Goal: Use online tool/utility: Utilize a website feature to perform a specific function

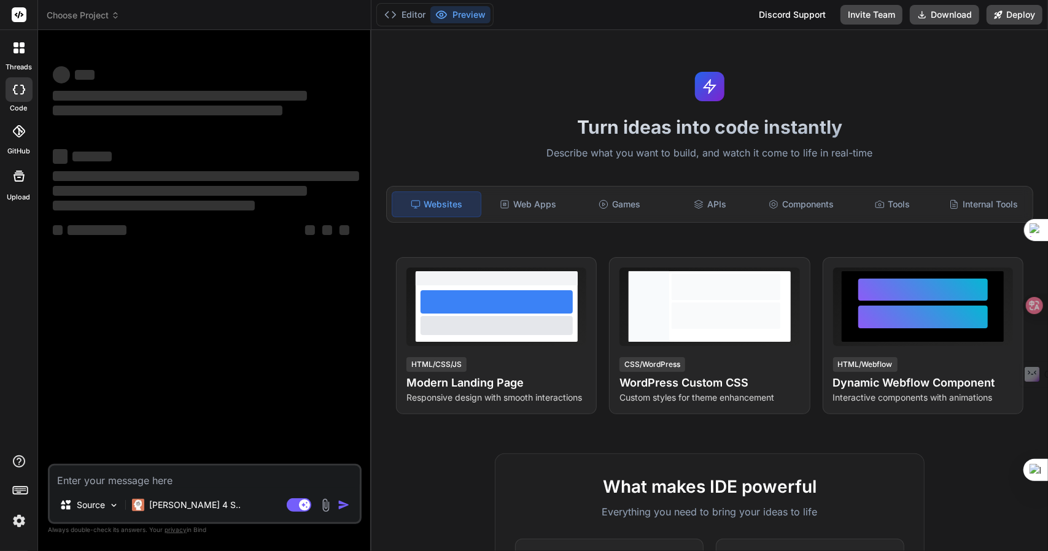
click at [92, 326] on div "‌ ‌ ‌ ‌ ‌ ‌ ‌ ‌ ‌ ‌ ‌ ‌ ‌ ‌" at bounding box center [205, 252] width 311 height 424
click at [172, 507] on p "[PERSON_NAME] 4 S.." at bounding box center [195, 505] width 92 height 12
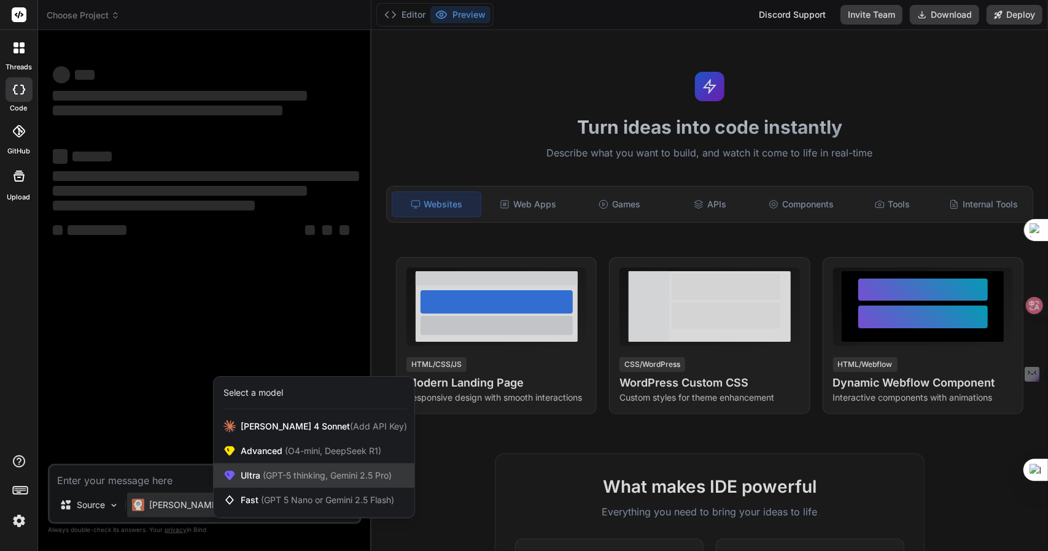
click at [297, 480] on span "(GPT-5 thinking, Gemini 2.5 Pro)" at bounding box center [325, 475] width 131 height 10
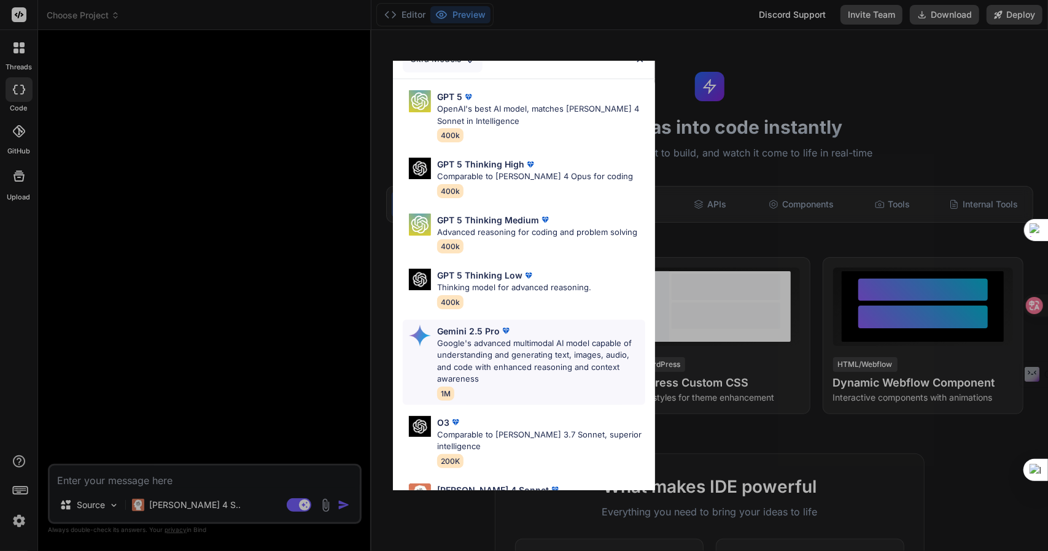
scroll to position [123, 0]
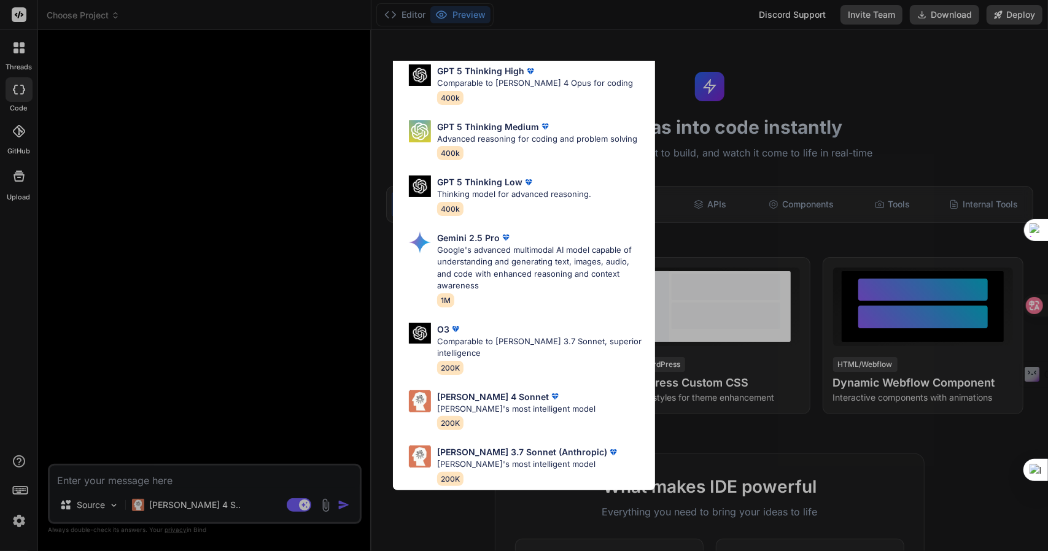
click at [148, 486] on div "Ultra Models GPT 5 OpenAI's best AI model, matches [PERSON_NAME] 4 Sonnet in In…" at bounding box center [524, 275] width 1048 height 551
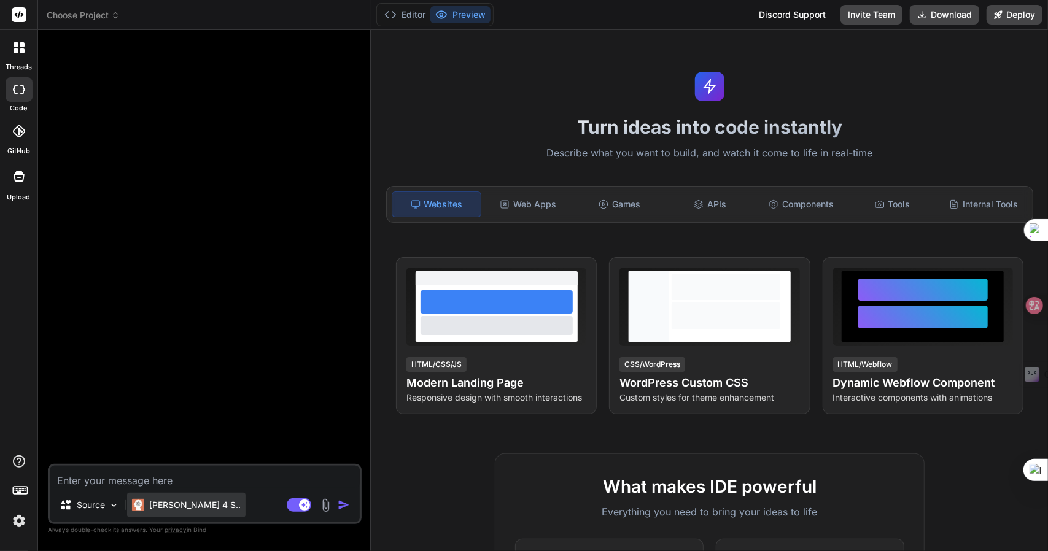
click at [146, 500] on div "[PERSON_NAME] 4 S.." at bounding box center [186, 505] width 109 height 12
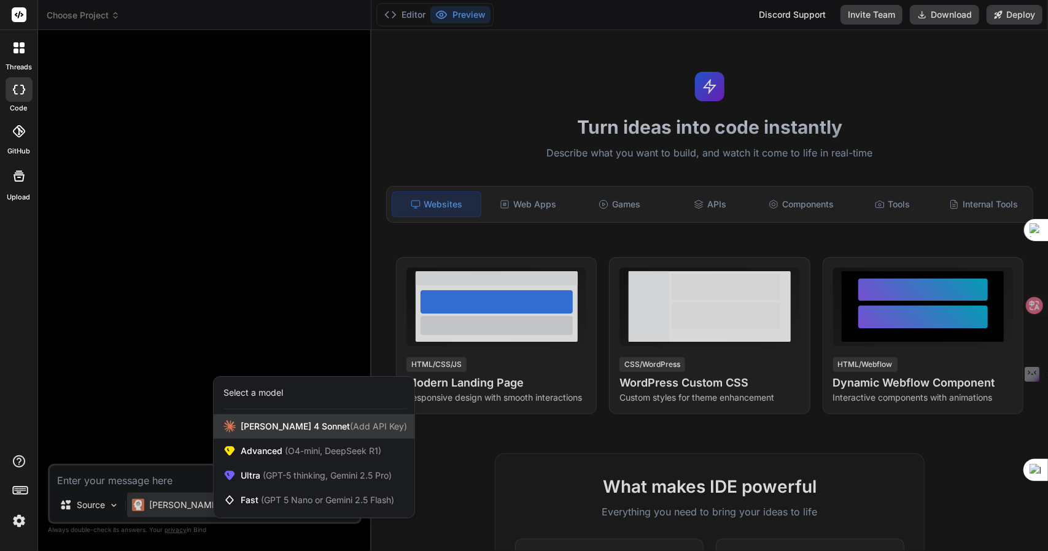
click at [297, 429] on span "Claude 4 Sonnet (Add API Key)" at bounding box center [324, 427] width 166 height 12
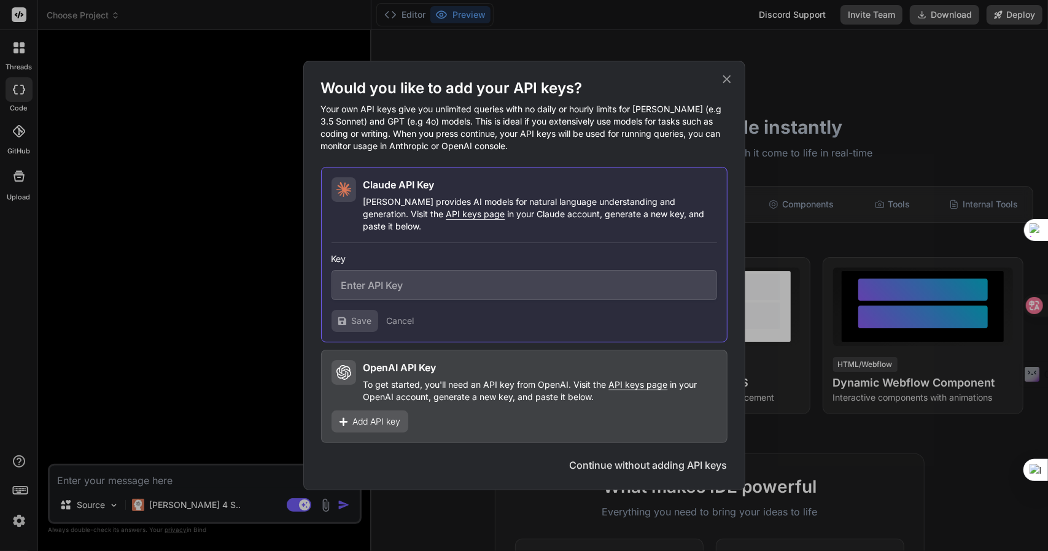
click at [450, 379] on p "To get started, you'll need an API key from OpenAI. Visit the API keys page in …" at bounding box center [541, 391] width 354 height 25
click at [383, 416] on span "Add API key" at bounding box center [377, 422] width 48 height 12
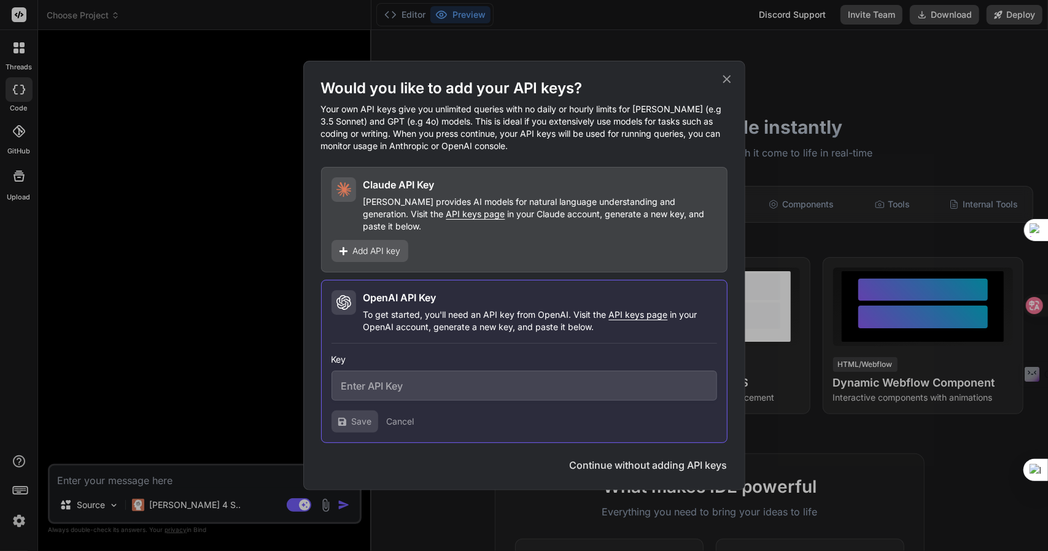
click at [425, 381] on input "text" at bounding box center [525, 386] width 386 height 30
click at [725, 86] on icon at bounding box center [727, 79] width 14 height 14
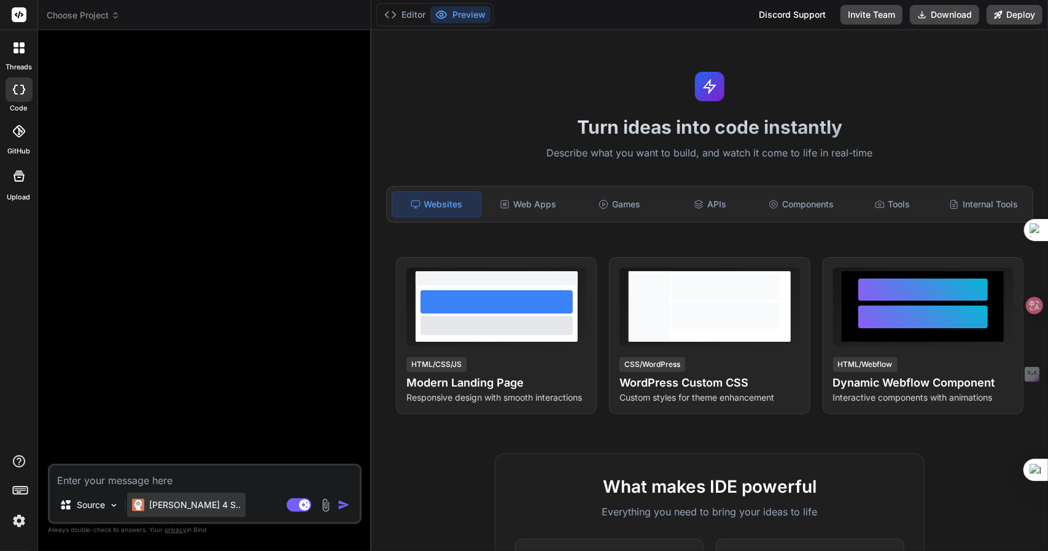
click at [196, 496] on div "[PERSON_NAME] 4 S.." at bounding box center [186, 505] width 119 height 25
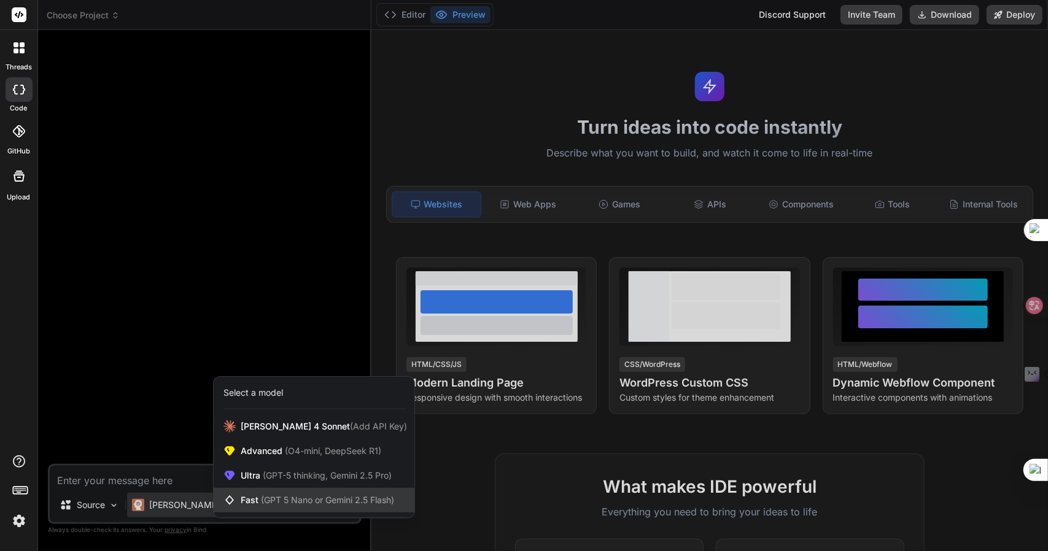
click at [295, 500] on span "(GPT 5 Nano or Gemini 2.5 Flash)" at bounding box center [327, 500] width 133 height 10
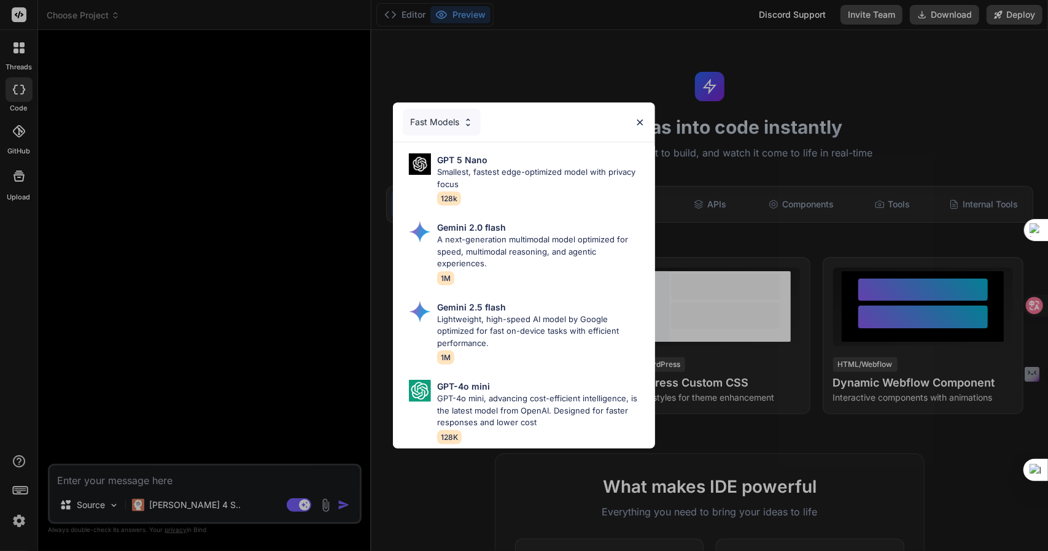
click at [149, 511] on div "Fast Models GPT 5 Nano Smallest, fastest edge-optimized model with privacy focu…" at bounding box center [524, 275] width 1048 height 551
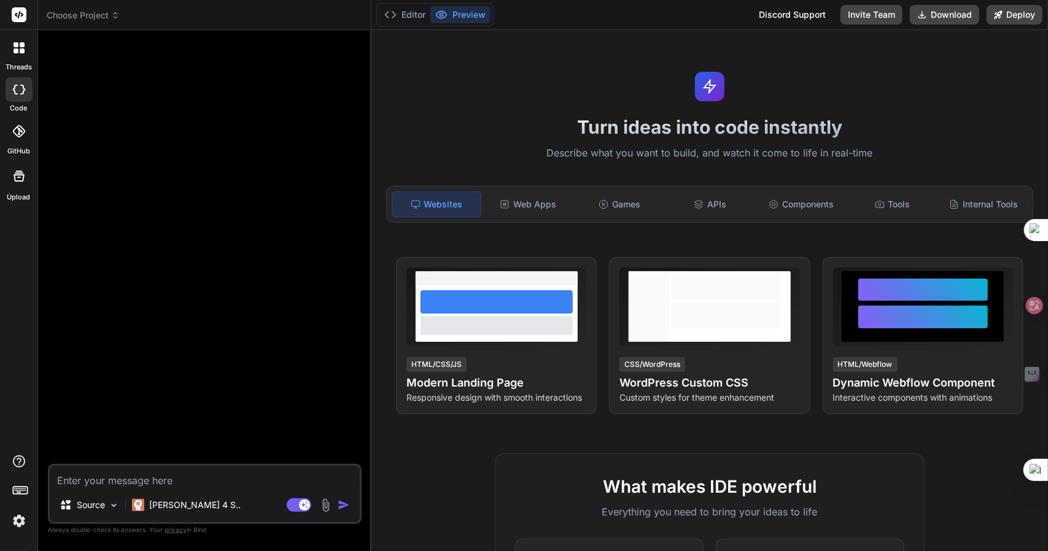
click at [149, 511] on div "[PERSON_NAME] 4 S.." at bounding box center [186, 505] width 109 height 12
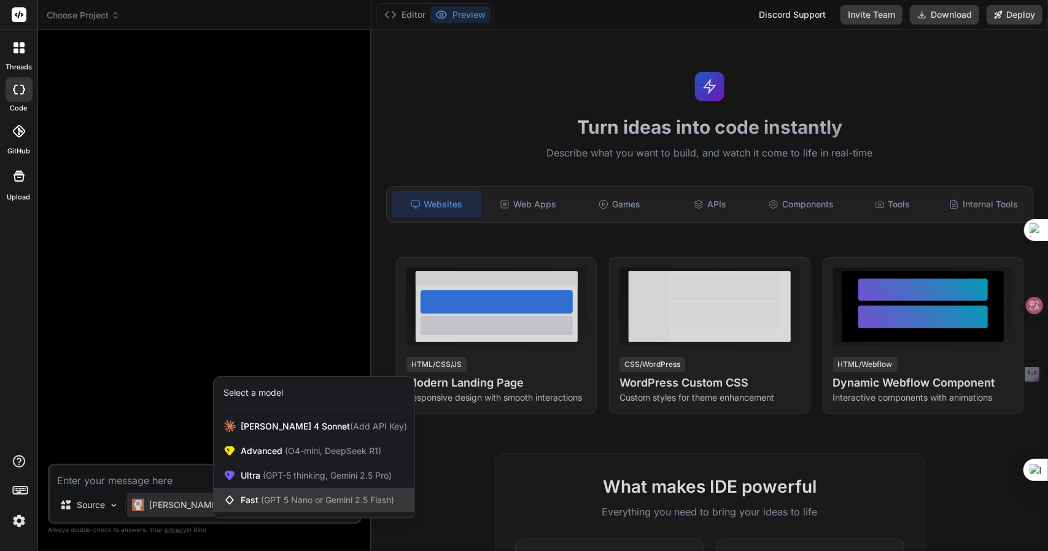
click at [281, 496] on span "(GPT 5 Nano or Gemini 2.5 Flash)" at bounding box center [327, 500] width 133 height 10
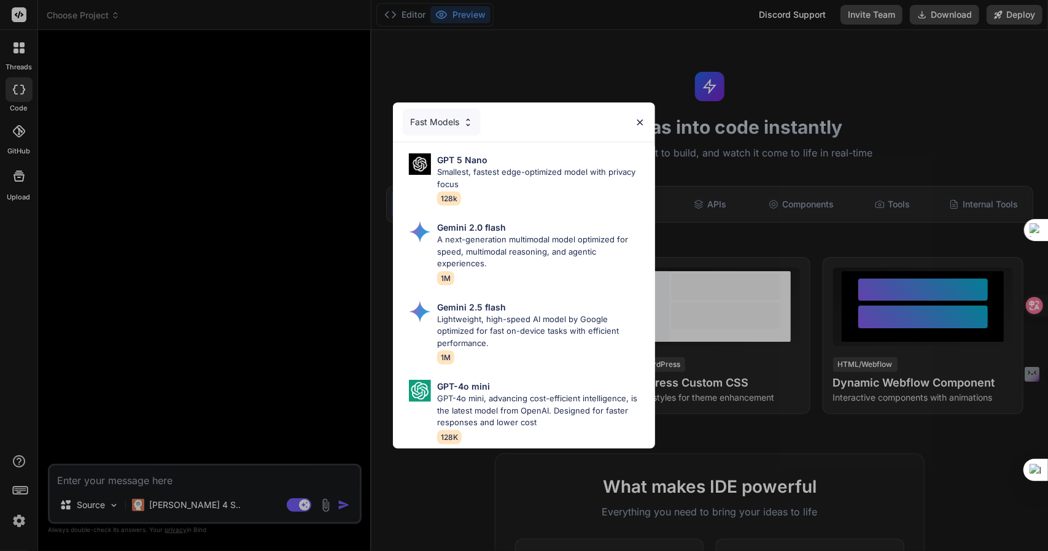
click at [162, 503] on div "Fast Models GPT 5 Nano Smallest, fastest edge-optimized model with privacy focu…" at bounding box center [524, 275] width 1048 height 551
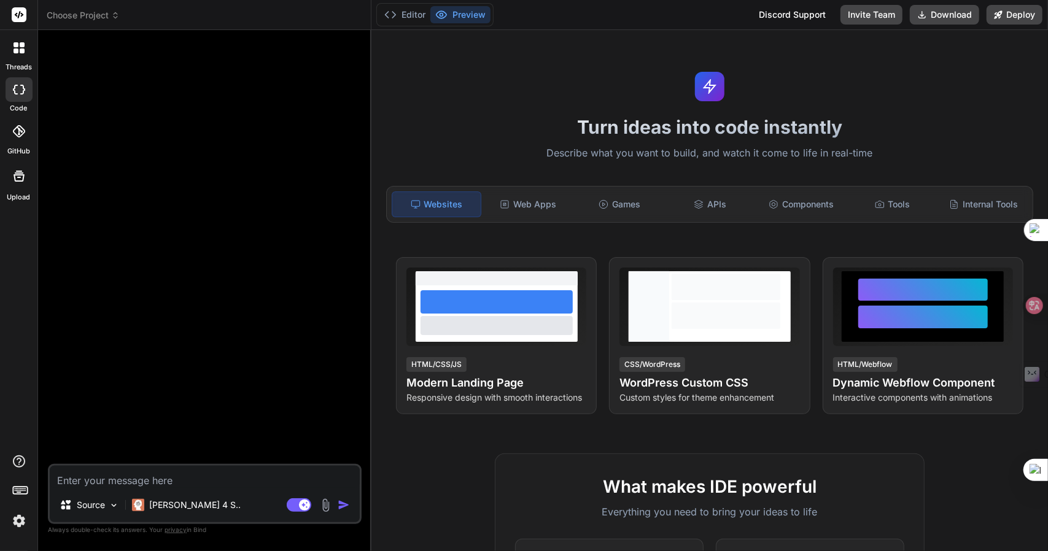
click at [162, 503] on p "[PERSON_NAME] 4 S.." at bounding box center [195, 505] width 92 height 12
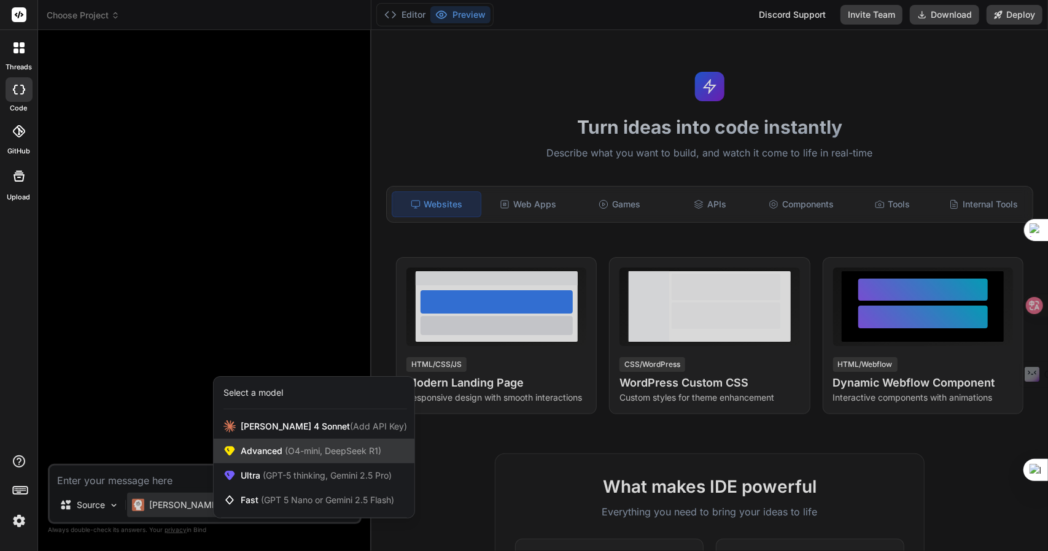
click at [267, 454] on span "Advanced (O4-mini, DeepSeek R1)" at bounding box center [311, 451] width 141 height 12
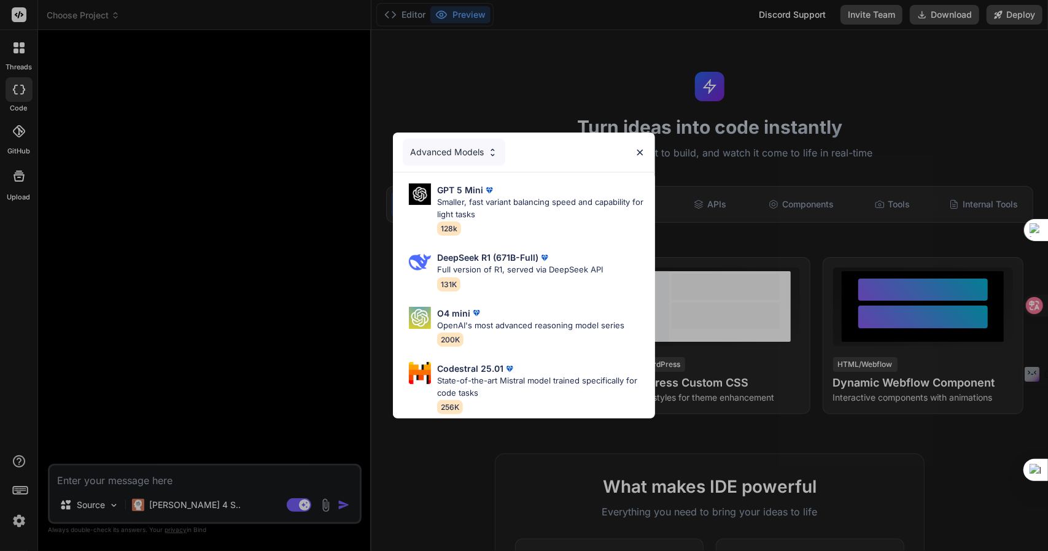
click at [183, 501] on div "Advanced Models GPT 5 Mini Smaller, fast variant balancing speed and capability…" at bounding box center [524, 275] width 1048 height 551
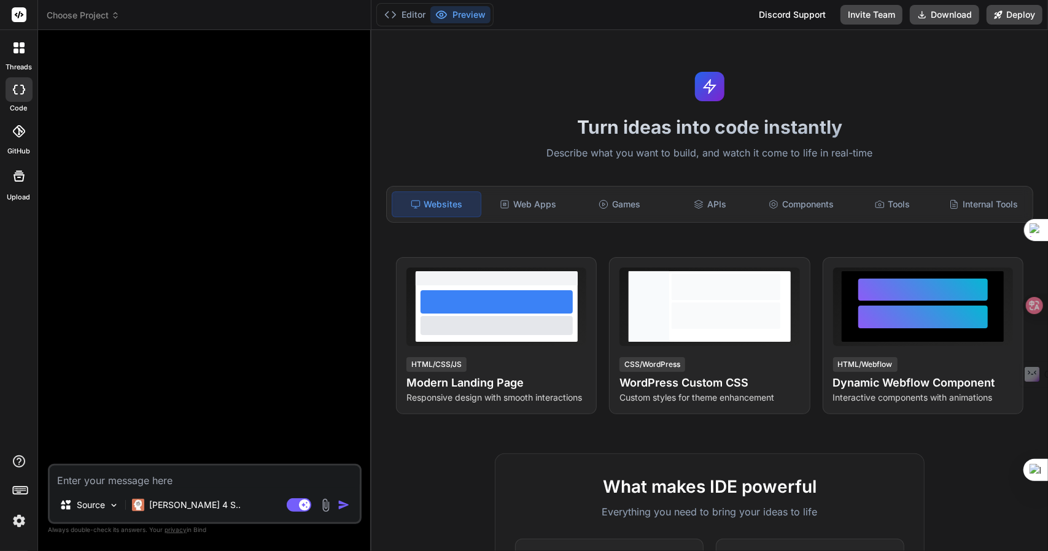
click at [183, 501] on p "[PERSON_NAME] 4 S.." at bounding box center [195, 505] width 92 height 12
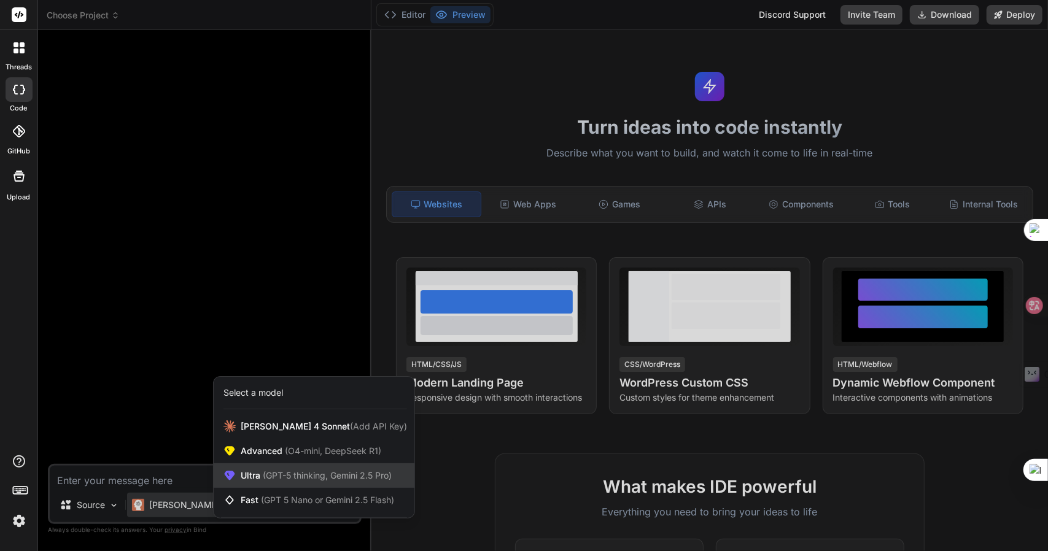
click at [275, 477] on span "(GPT-5 thinking, Gemini 2.5 Pro)" at bounding box center [325, 475] width 131 height 10
type textarea "x"
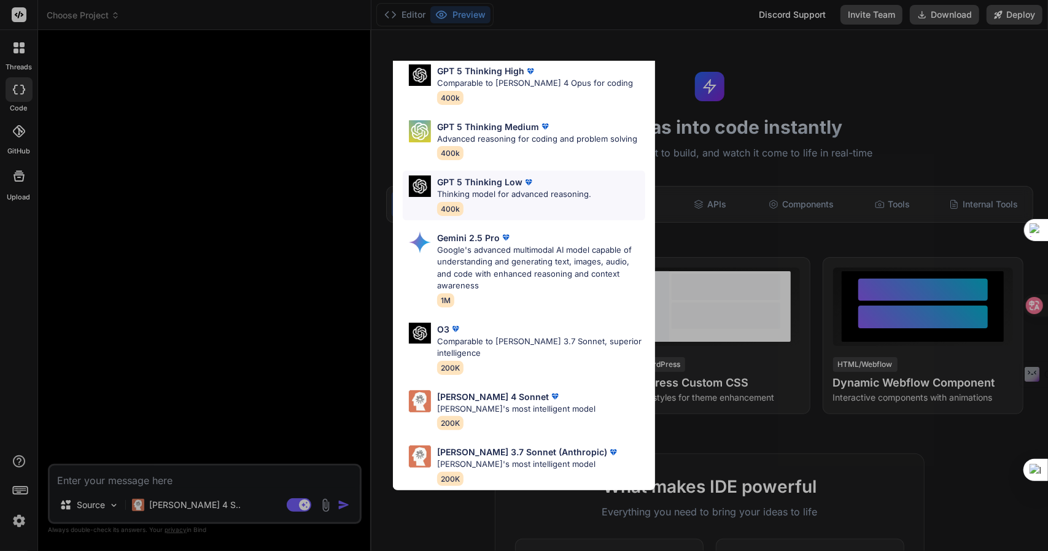
scroll to position [0, 0]
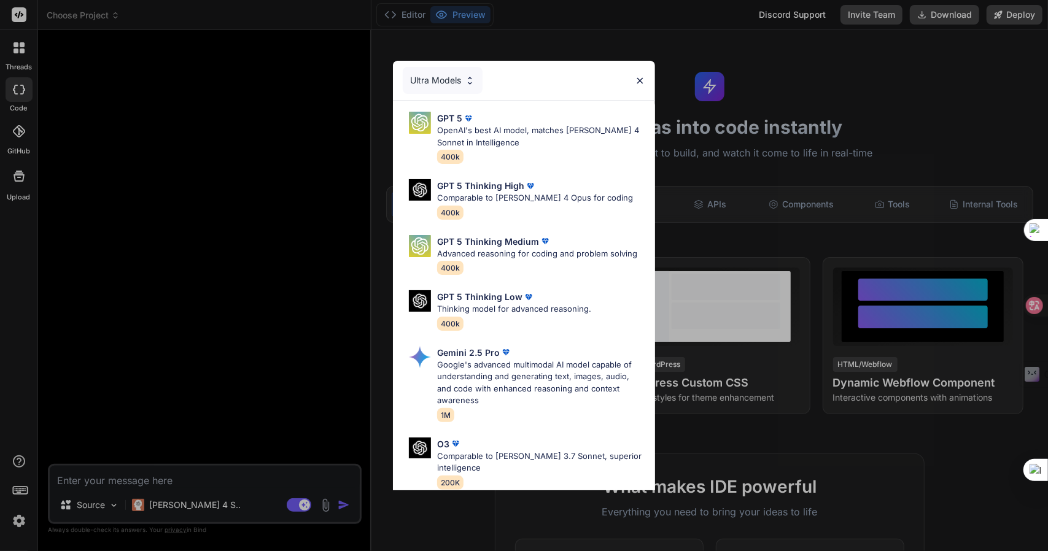
click at [192, 203] on div "Ultra Models GPT 5 OpenAI's best AI model, matches [PERSON_NAME] 4 Sonnet in In…" at bounding box center [524, 275] width 1048 height 551
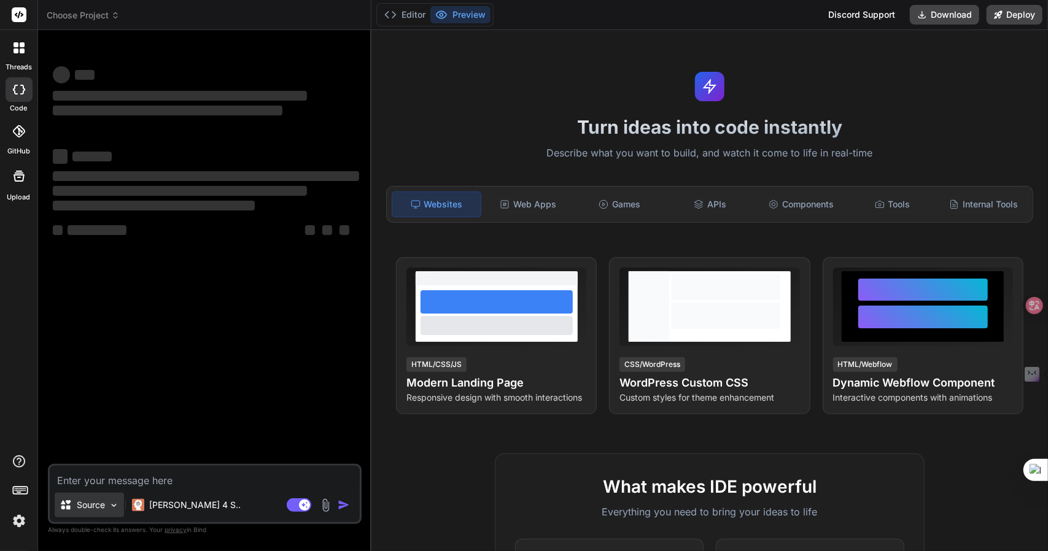
click at [104, 501] on p "Source" at bounding box center [91, 505] width 28 height 12
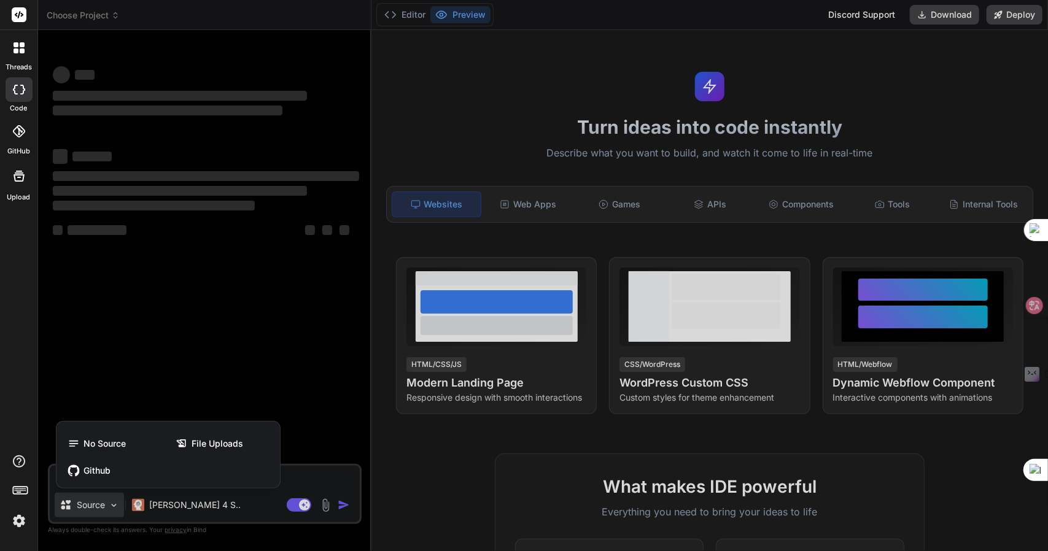
click at [158, 513] on div at bounding box center [524, 275] width 1048 height 551
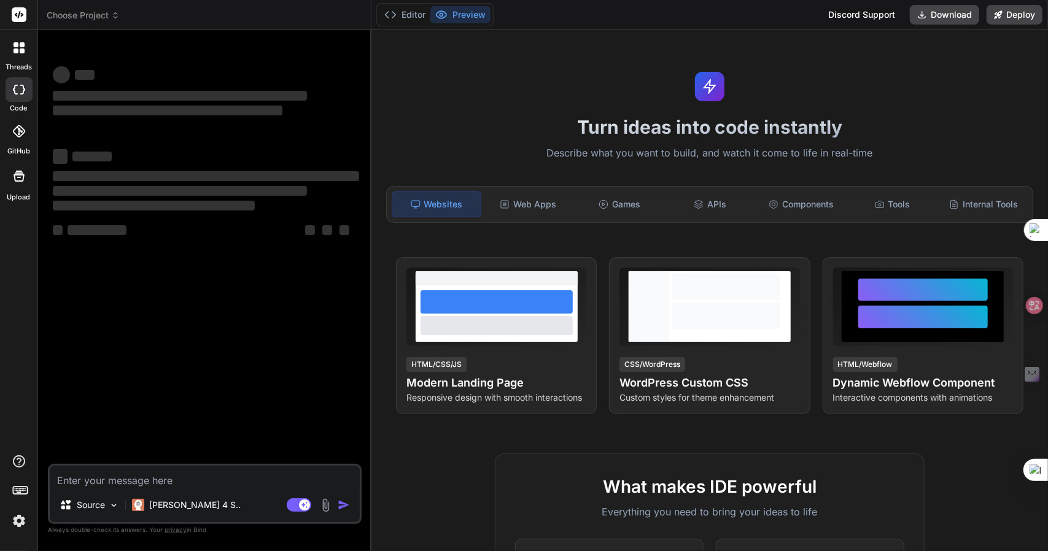
click at [158, 513] on div "[PERSON_NAME] 4 S.." at bounding box center [186, 505] width 119 height 25
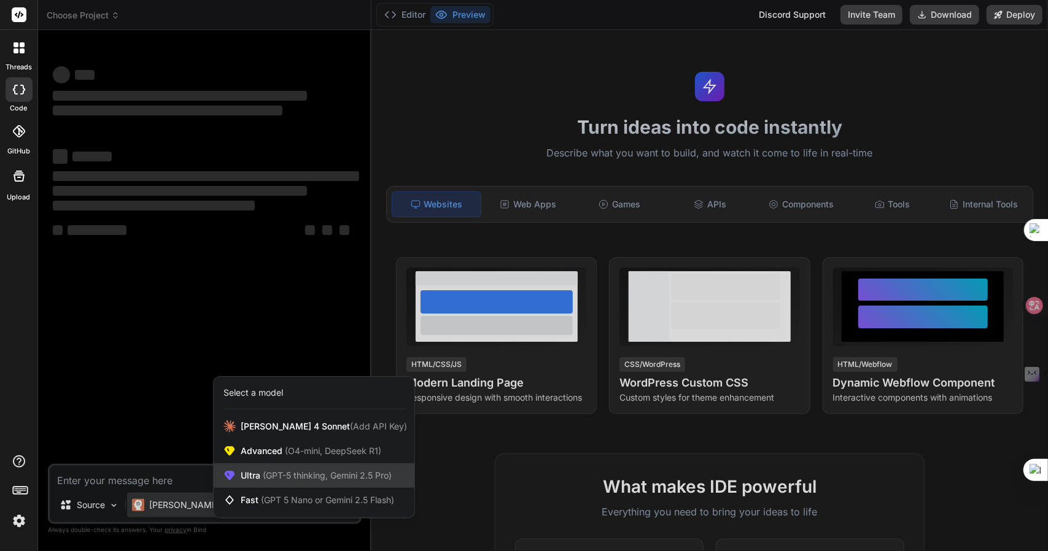
click at [313, 471] on span "(GPT-5 thinking, Gemini 2.5 Pro)" at bounding box center [325, 475] width 131 height 10
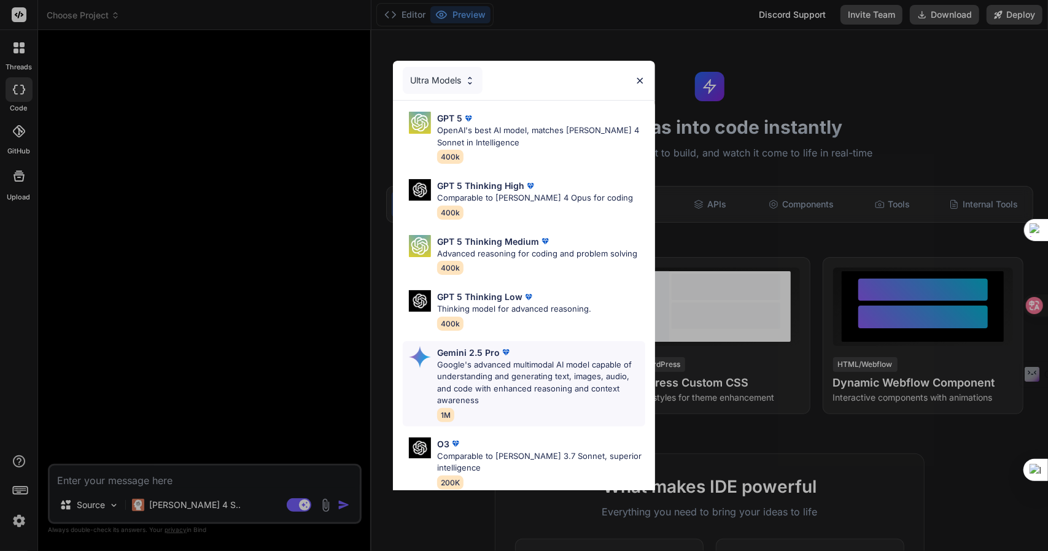
type textarea "x"
click at [232, 273] on div "Ultra Models GPT 5 OpenAI's best AI model, matches [PERSON_NAME] 4 Sonnet in In…" at bounding box center [524, 275] width 1048 height 551
